Goal: Information Seeking & Learning: Learn about a topic

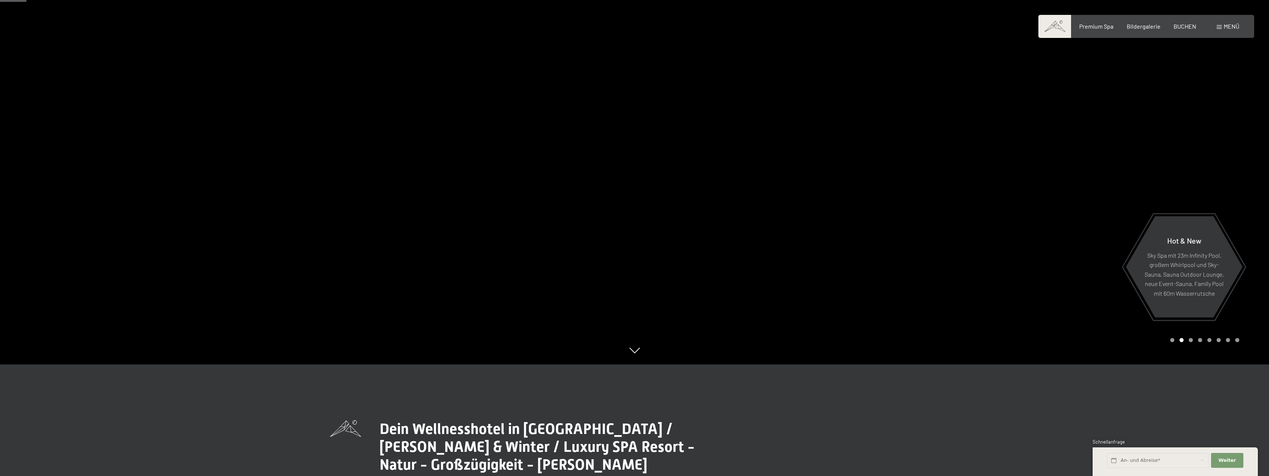
click at [1105, 30] on div "Premium Spa" at bounding box center [1097, 26] width 34 height 8
click at [1099, 26] on span "Premium Spa" at bounding box center [1097, 25] width 34 height 7
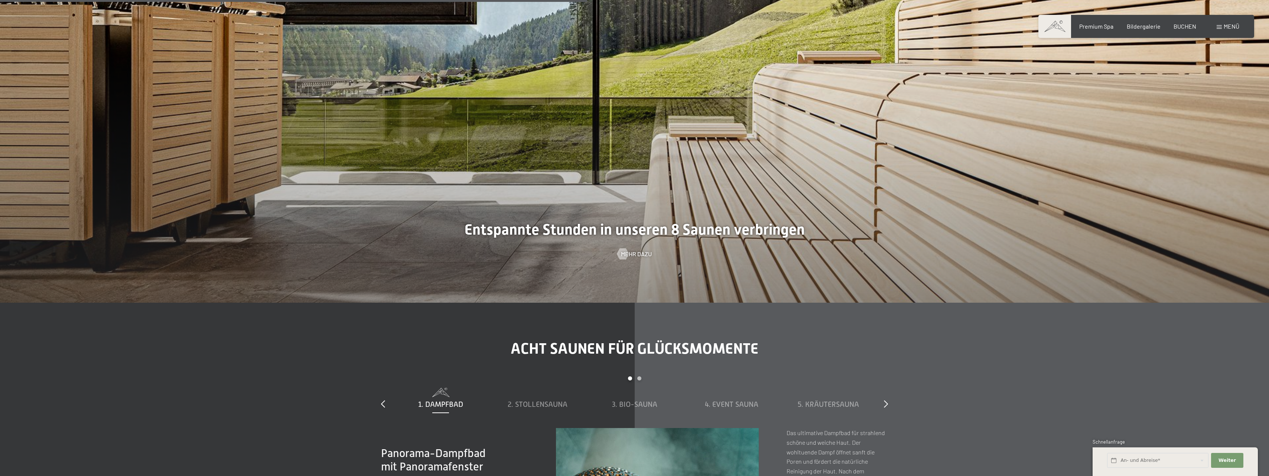
scroll to position [3083, 0]
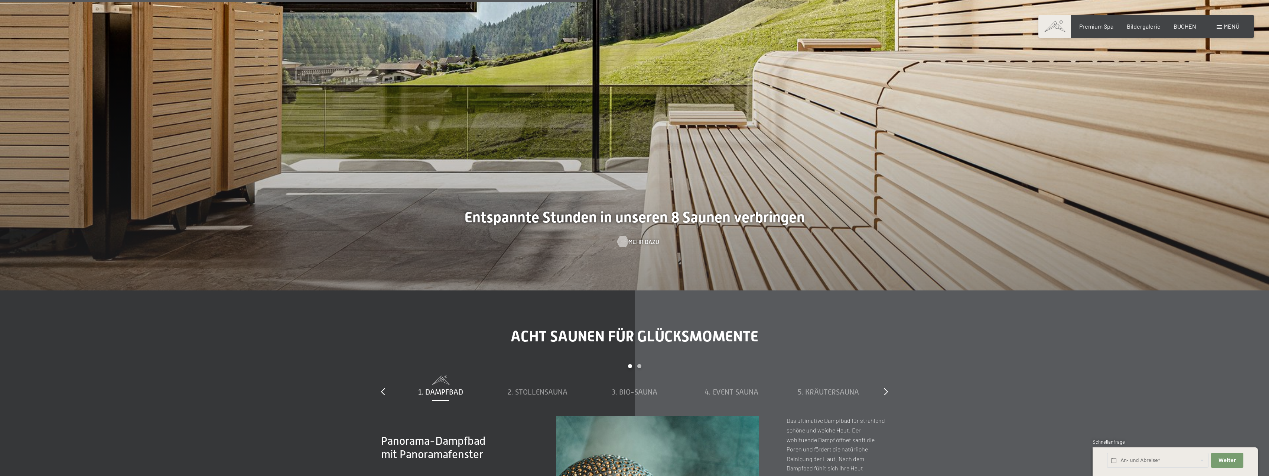
click at [636, 241] on span "Mehr dazu" at bounding box center [644, 241] width 31 height 8
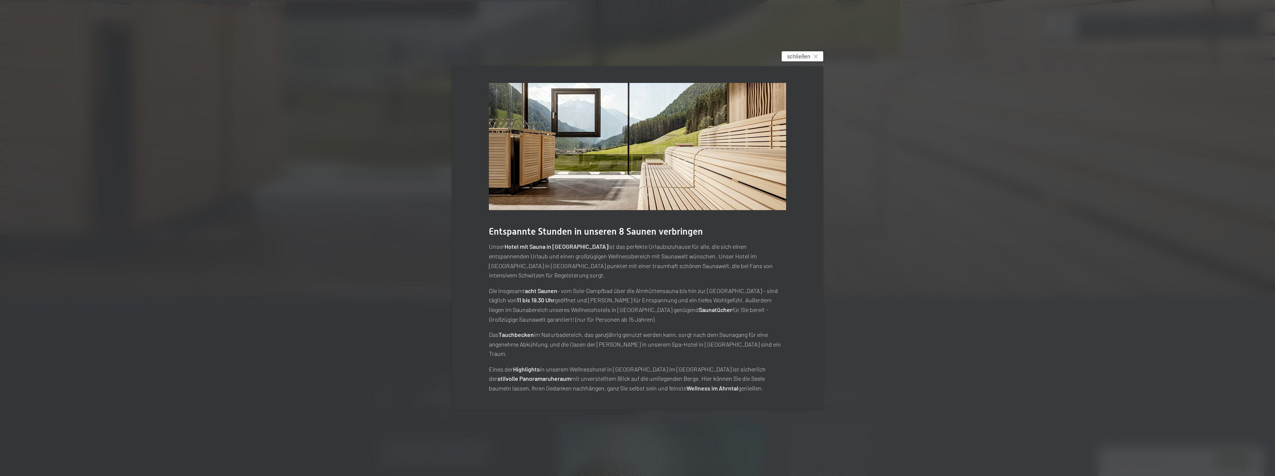
click at [801, 60] on span "schließen" at bounding box center [798, 56] width 23 height 8
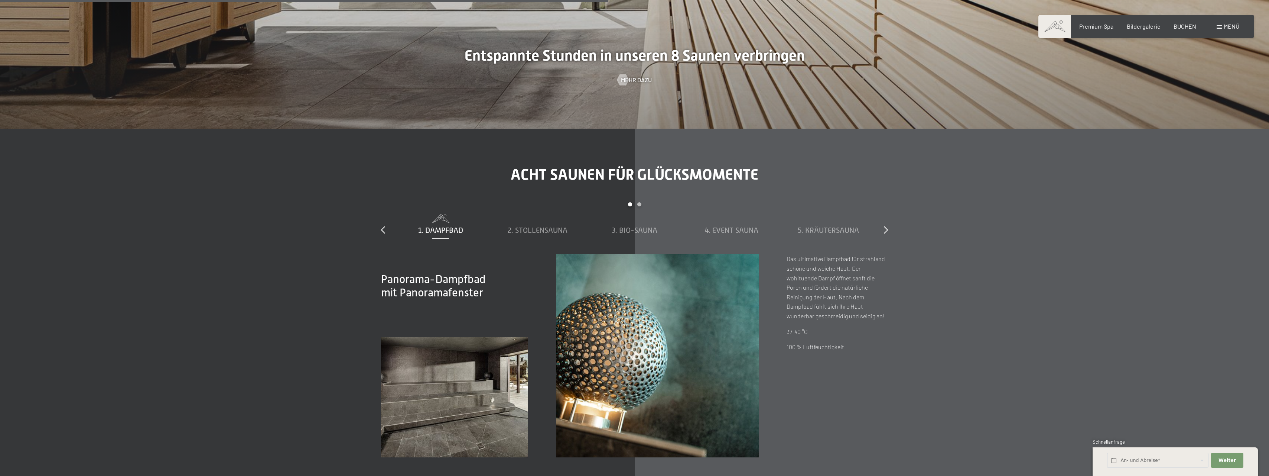
scroll to position [3306, 0]
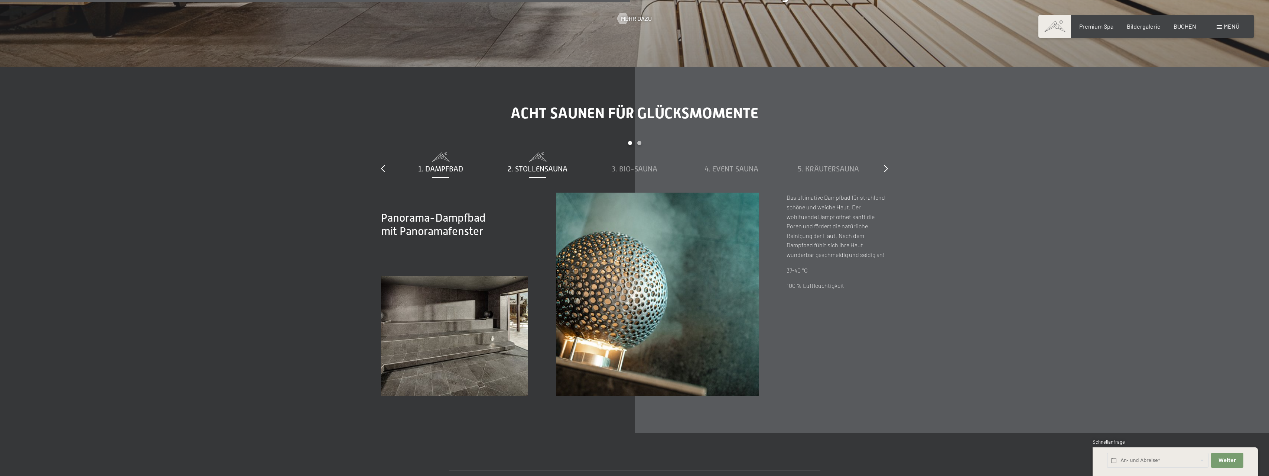
click at [537, 165] on span "2. Stollensauna" at bounding box center [538, 169] width 60 height 8
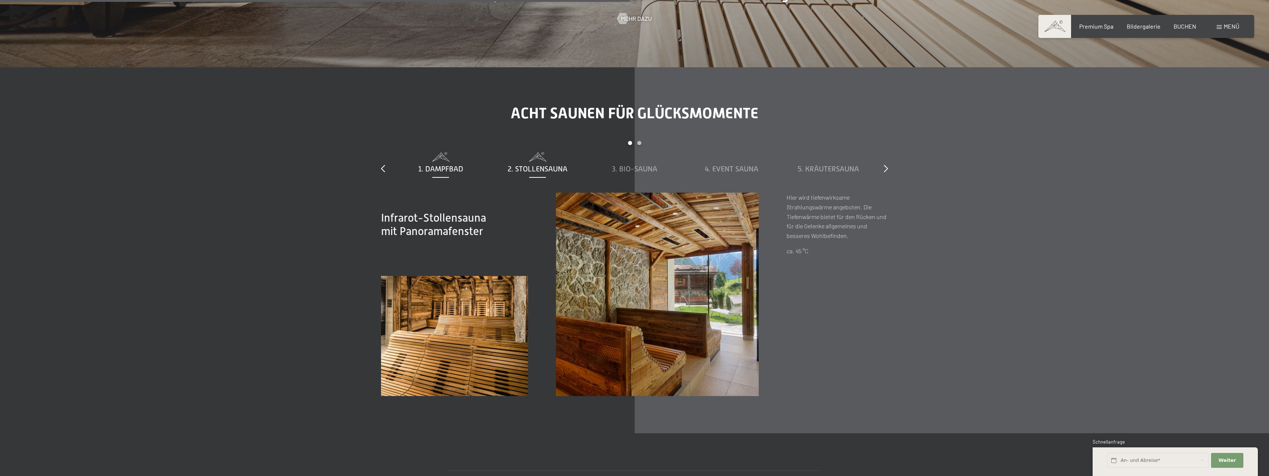
click at [442, 165] on span "1. Dampfbad" at bounding box center [440, 169] width 45 height 8
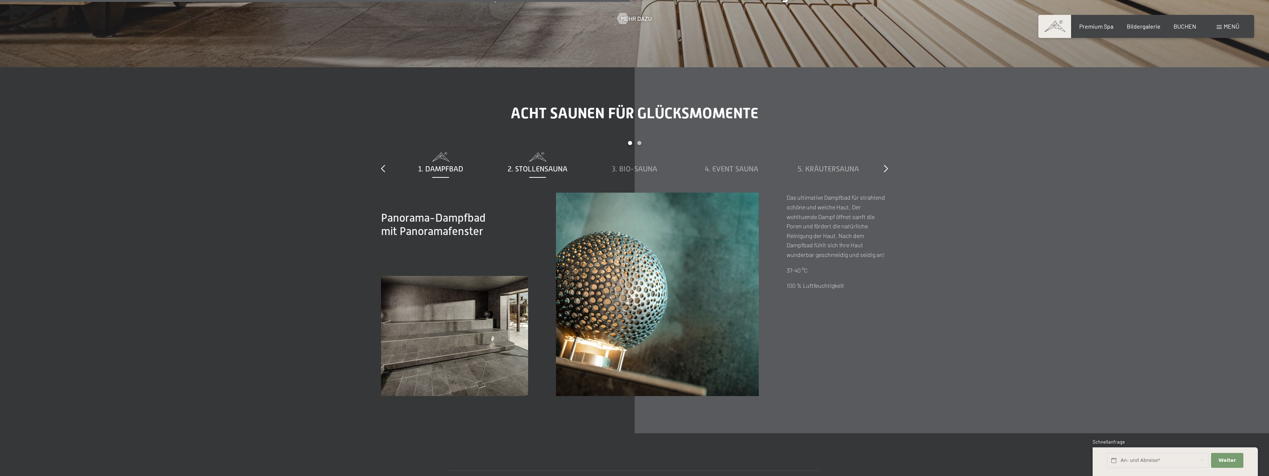
click at [546, 163] on div "2. Stollensauna" at bounding box center [538, 168] width 90 height 10
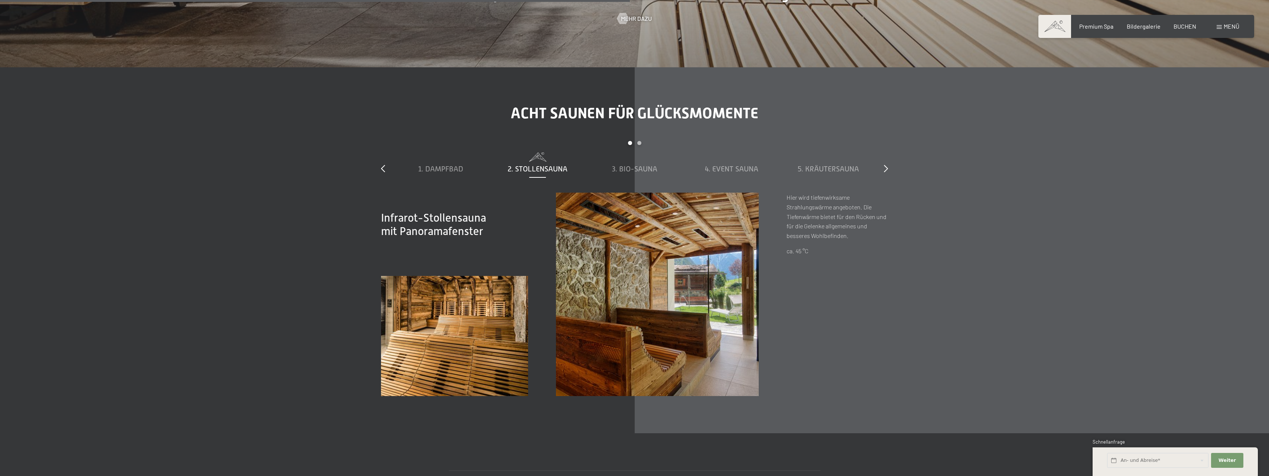
click at [883, 164] on div "slide 1 to 5 of 8 1. Dampfbad 2. Stollensauna 3. Bio-Sauna 4. Event Sauna 5. Kr…" at bounding box center [634, 167] width 507 height 52
click at [886, 169] on icon at bounding box center [886, 168] width 4 height 7
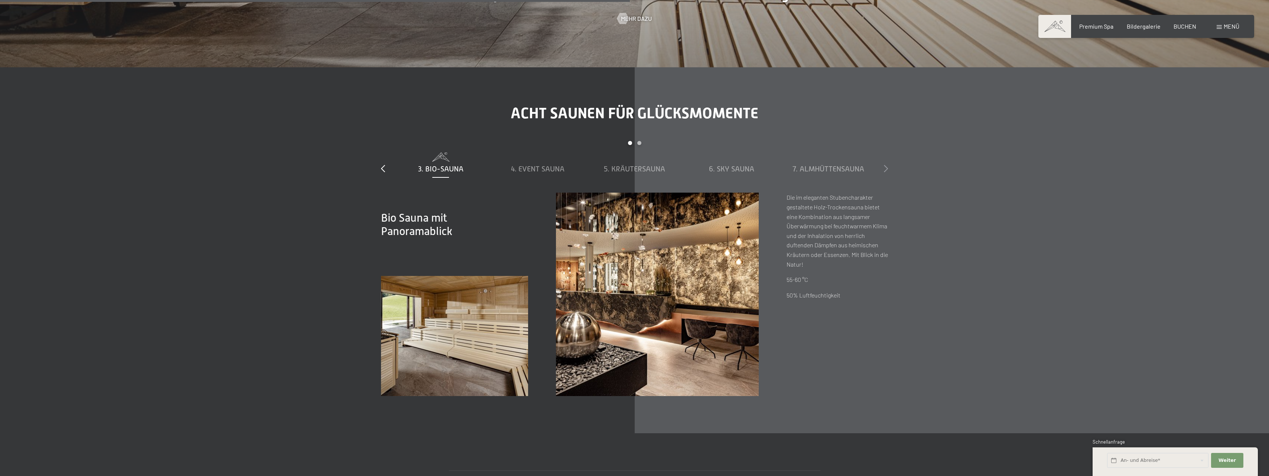
click at [886, 169] on icon at bounding box center [886, 168] width 4 height 7
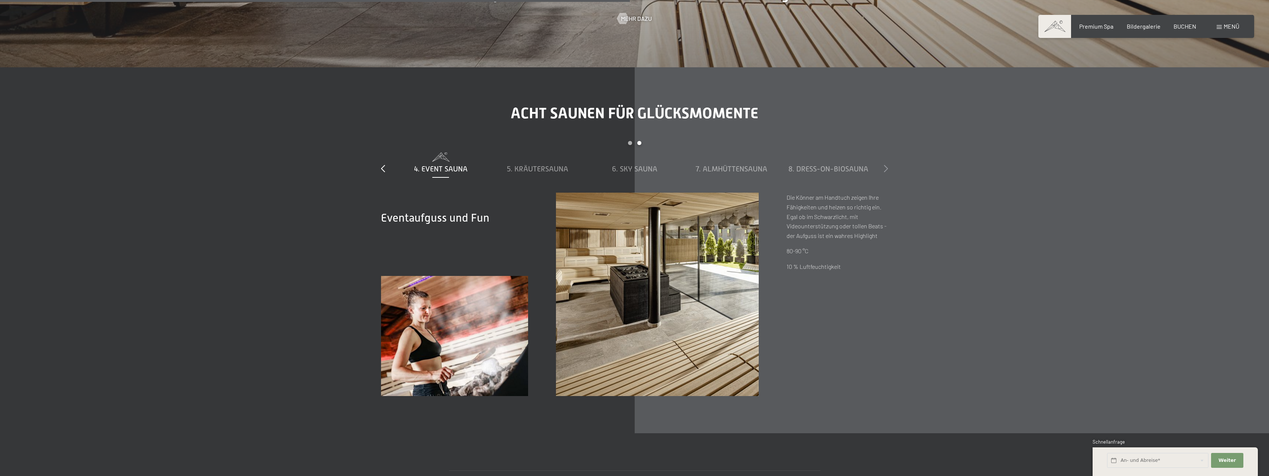
click at [886, 169] on icon at bounding box center [886, 168] width 4 height 7
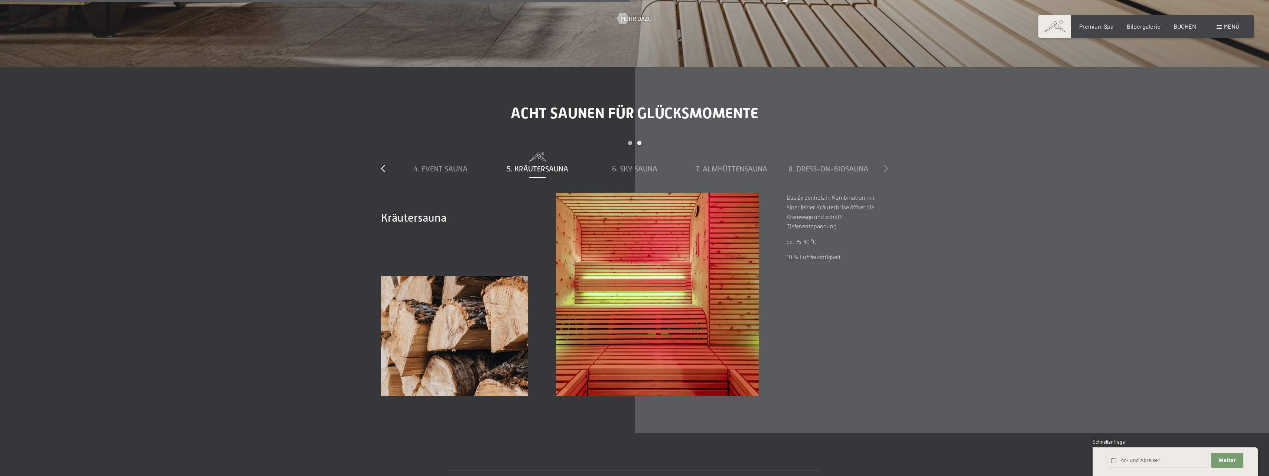
click at [886, 169] on icon at bounding box center [886, 168] width 4 height 7
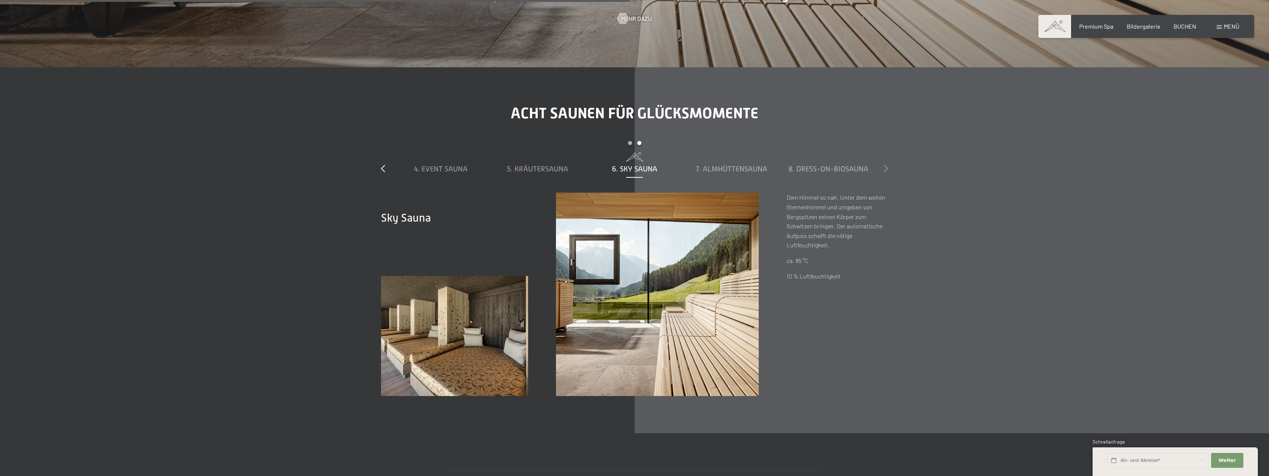
click at [886, 169] on icon at bounding box center [886, 168] width 4 height 7
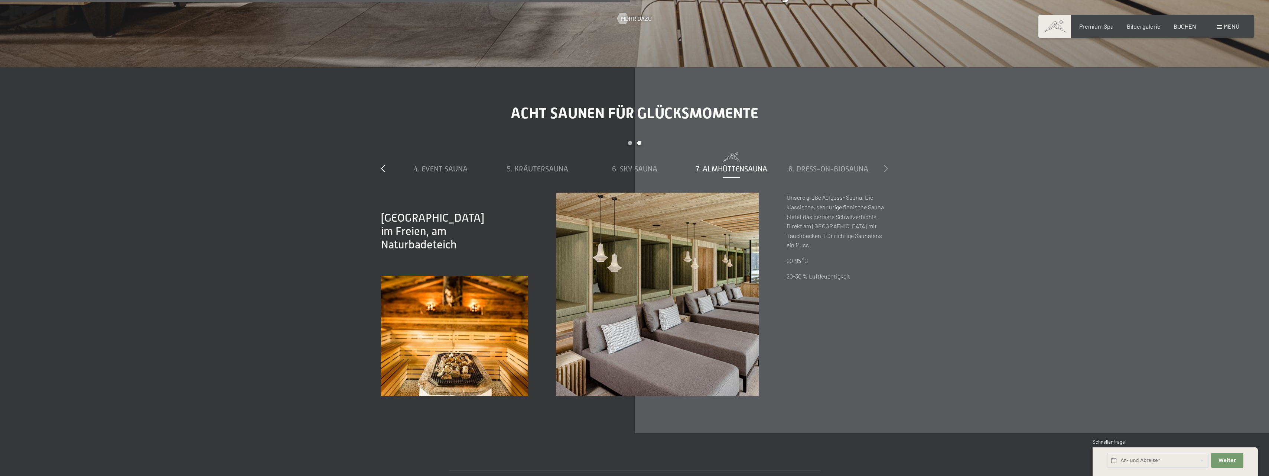
click at [886, 169] on icon at bounding box center [886, 168] width 4 height 7
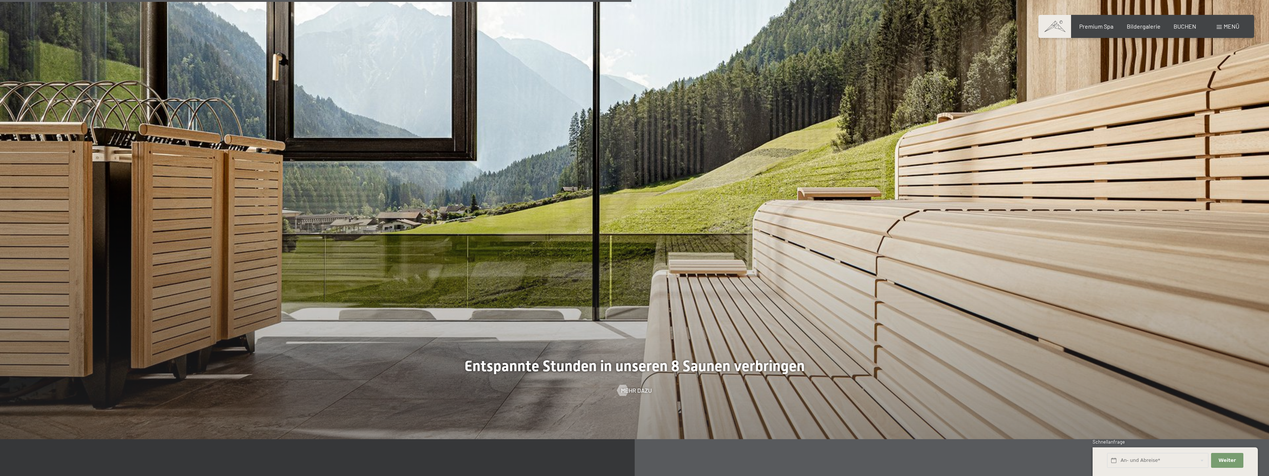
scroll to position [2861, 0]
